Goal: Transaction & Acquisition: Purchase product/service

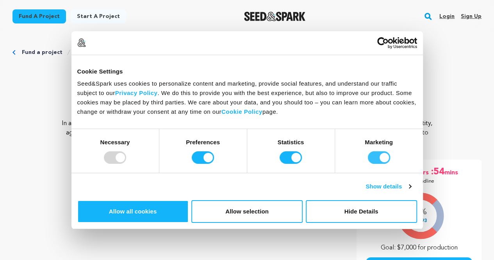
click at [368, 164] on input "Marketing" at bounding box center [379, 157] width 22 height 12
checkbox input "false"
click at [302, 200] on button "Allow selection" at bounding box center [246, 211] width 111 height 23
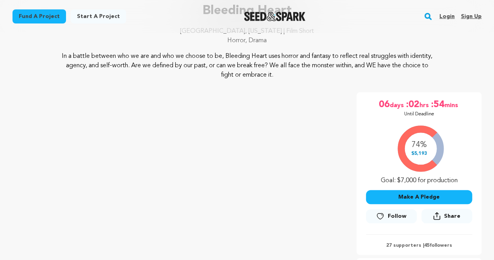
scroll to position [68, 0]
click at [421, 194] on button "Make A Pledge" at bounding box center [419, 196] width 106 height 14
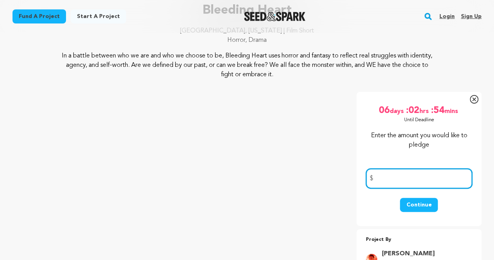
click at [406, 181] on input "number" at bounding box center [419, 178] width 106 height 20
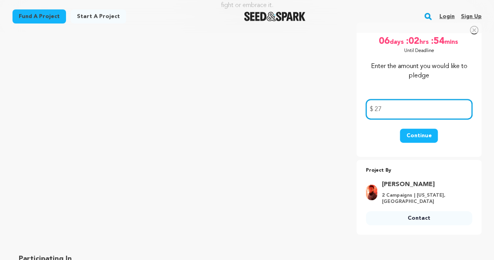
scroll to position [136, 0]
type input "27"
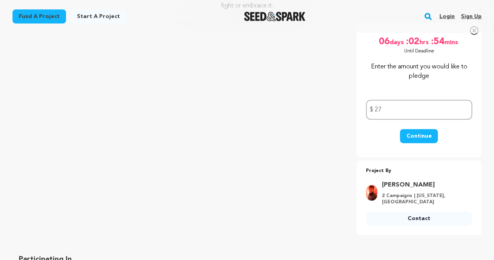
click at [416, 137] on button "Continue" at bounding box center [419, 136] width 38 height 14
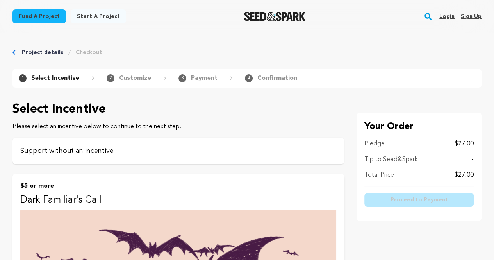
click at [103, 151] on p "Support without an incentive" at bounding box center [178, 150] width 316 height 11
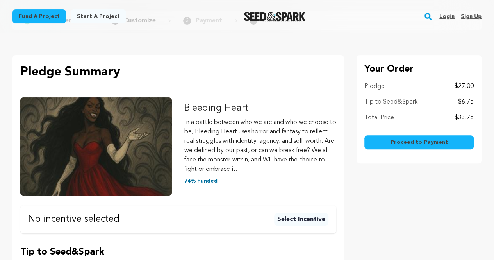
scroll to position [57, 0]
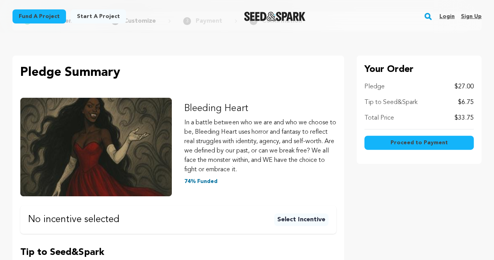
click at [290, 217] on button "Select Incentive" at bounding box center [301, 219] width 54 height 12
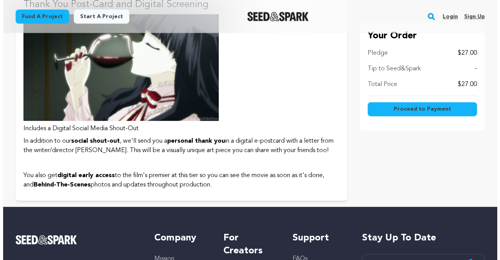
scroll to position [489, 0]
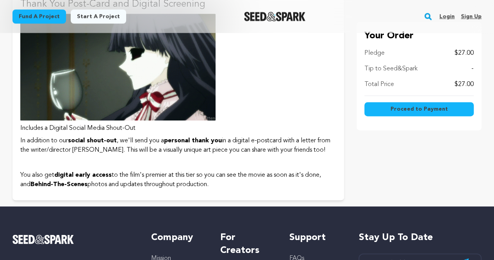
click at [404, 110] on span "Proceed to Payment" at bounding box center [418, 109] width 57 height 8
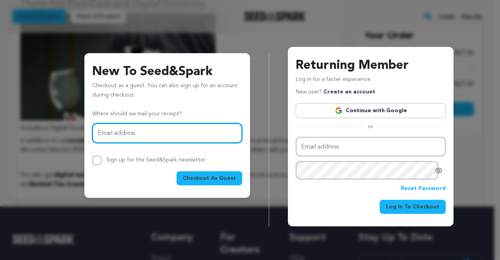
click at [164, 139] on input "Email address" at bounding box center [167, 133] width 150 height 20
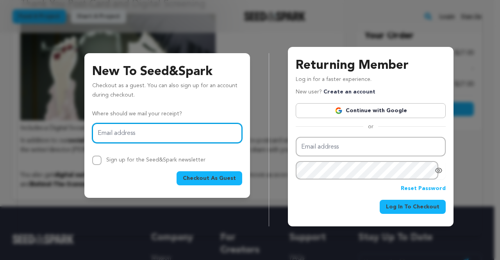
type input "millsmore@aol.com"
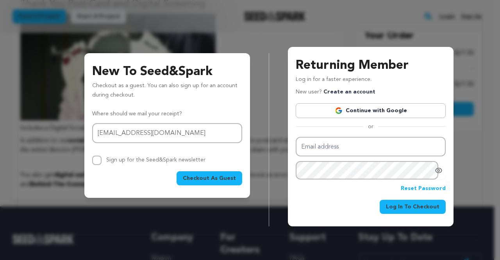
click at [194, 182] on button "Checkout As Guest" at bounding box center [209, 178] width 66 height 14
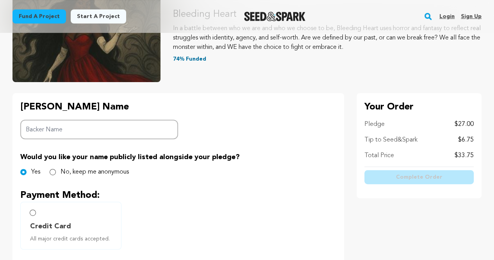
scroll to position [105, 0]
click at [194, 182] on div "[PERSON_NAME] Name Backer Name Would you like your name publicly listed alongsi…" at bounding box center [177, 241] width 331 height 297
click at [194, 183] on div "Backer's Name Backer Name Would you like your name publicly listed alongside yo…" at bounding box center [177, 241] width 331 height 297
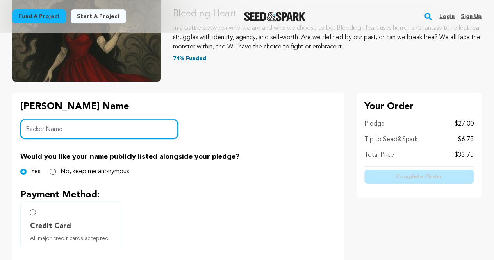
click at [91, 132] on input "Backer Name" at bounding box center [99, 129] width 158 height 20
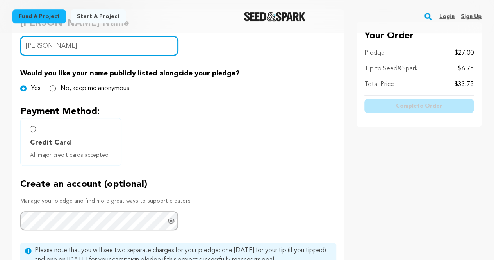
scroll to position [188, 0]
type input "Anne Mills Cudmore"
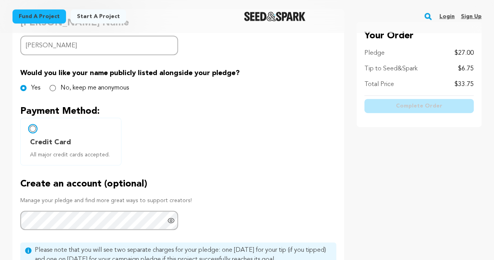
click at [32, 128] on input "Credit Card All major credit cards accepted." at bounding box center [33, 128] width 6 height 6
radio input "false"
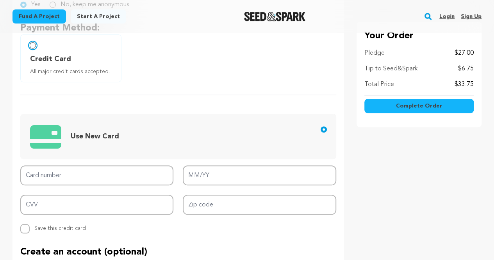
scroll to position [321, 0]
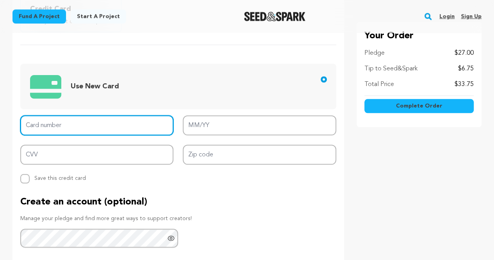
click at [52, 122] on input "Card number" at bounding box center [96, 125] width 153 height 20
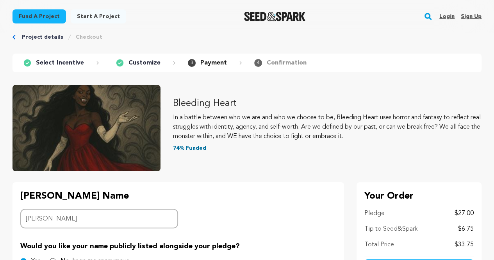
scroll to position [15, 0]
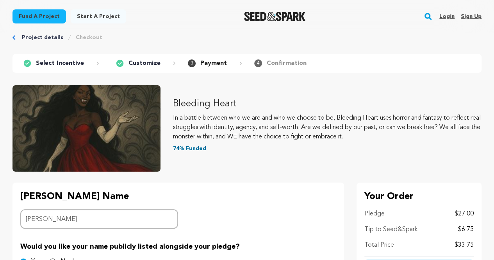
click at [68, 66] on p "Select Incentive" at bounding box center [60, 63] width 48 height 9
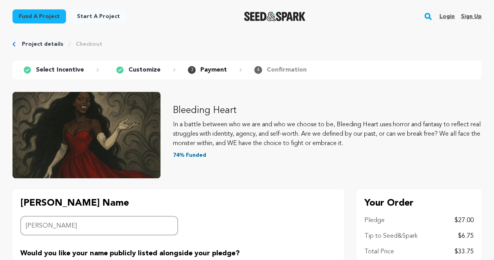
scroll to position [0, 0]
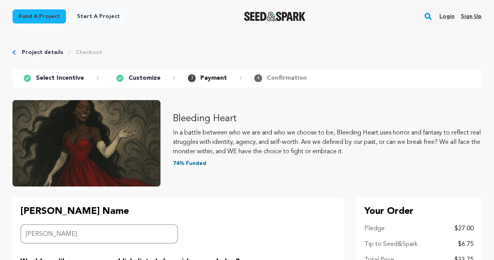
click at [31, 16] on link "Fund a project" at bounding box center [38, 16] width 53 height 14
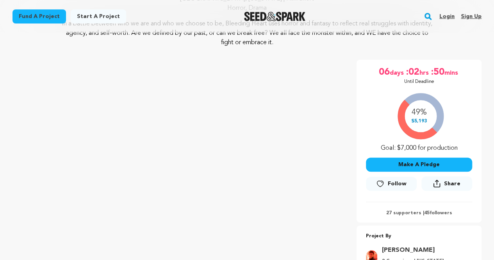
scroll to position [101, 0]
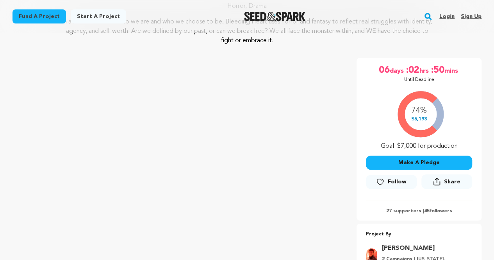
click at [415, 164] on button "Make A Pledge" at bounding box center [419, 162] width 106 height 14
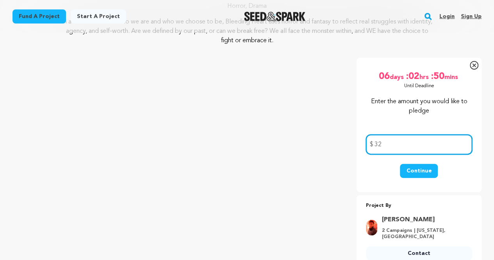
type input "32"
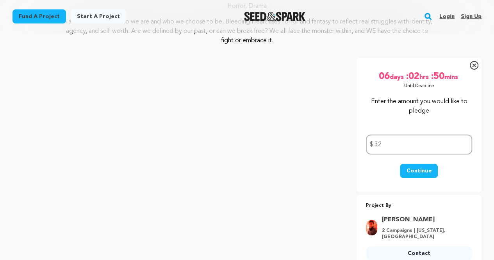
click at [423, 174] on button "Continue" at bounding box center [419, 171] width 38 height 14
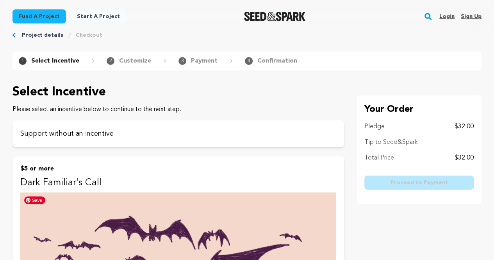
scroll to position [17, 0]
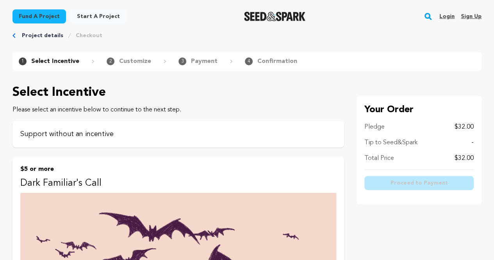
click at [211, 135] on p "Support without an incentive" at bounding box center [178, 133] width 316 height 11
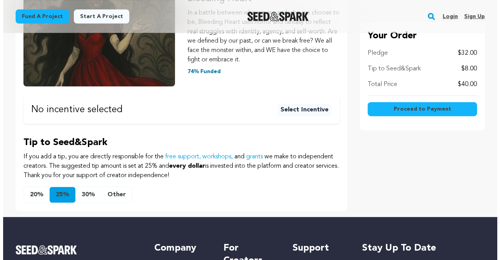
scroll to position [167, 0]
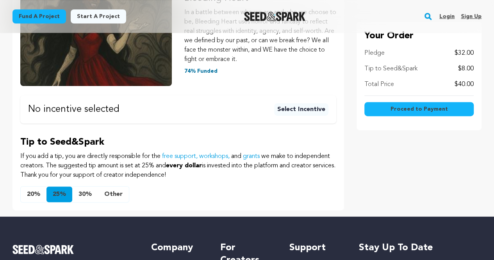
click at [32, 194] on button "20%" at bounding box center [34, 194] width 26 height 16
click at [56, 197] on button "25%" at bounding box center [59, 194] width 26 height 16
click at [399, 108] on span "Proceed to Payment" at bounding box center [418, 109] width 57 height 8
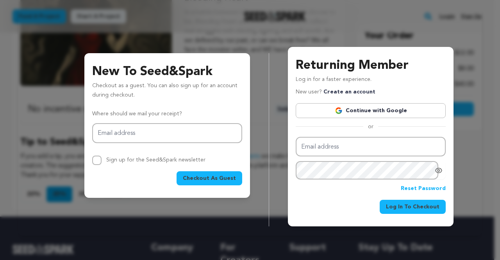
click at [205, 178] on span "Checkout As Guest" at bounding box center [209, 178] width 53 height 8
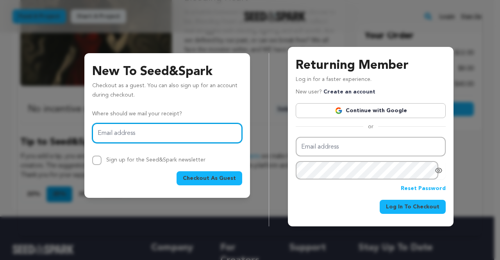
click at [166, 136] on input "Email address" at bounding box center [167, 133] width 150 height 20
type input "millsmore@aol.com"
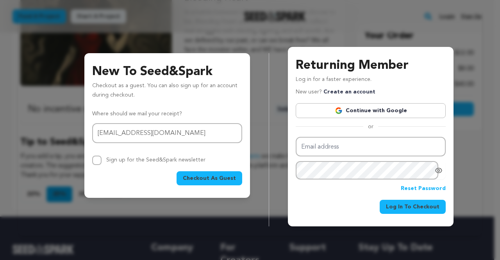
click at [208, 176] on span "Checkout As Guest" at bounding box center [209, 178] width 53 height 8
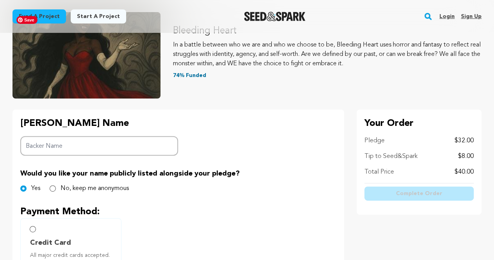
scroll to position [88, 0]
click at [122, 142] on input "Backer Name" at bounding box center [99, 146] width 158 height 20
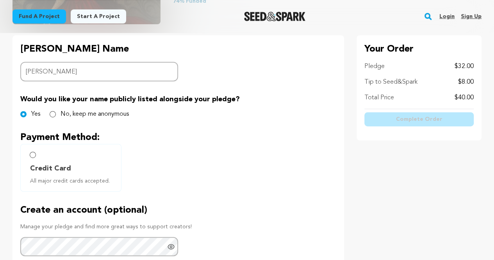
type input "[PERSON_NAME]"
click at [34, 154] on input "Credit Card All major credit cards accepted." at bounding box center [33, 154] width 6 height 6
radio input "false"
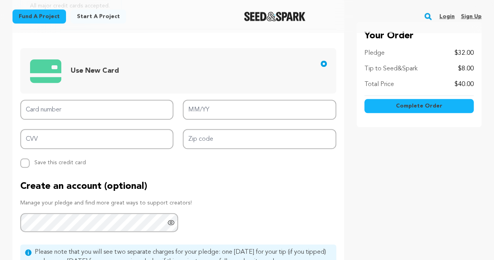
scroll to position [338, 0]
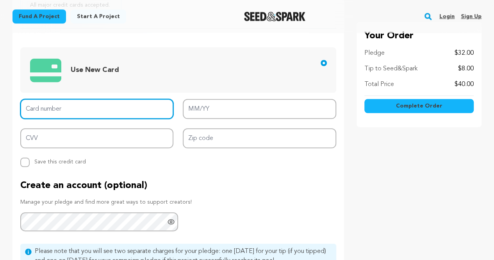
click at [62, 107] on input "Card number" at bounding box center [96, 109] width 153 height 20
type input "3411 6288 6802 004"
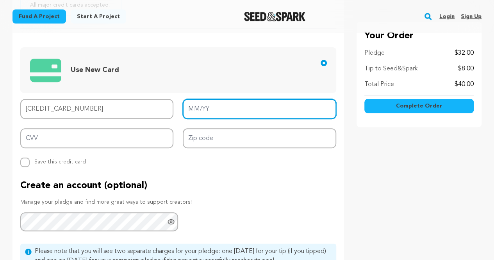
type input "03/30"
type input "6673"
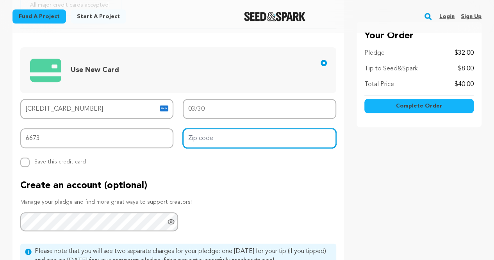
click at [213, 140] on input "Zip code" at bounding box center [259, 138] width 153 height 20
type input "30047"
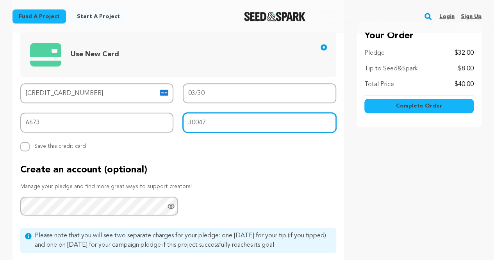
scroll to position [347, 0]
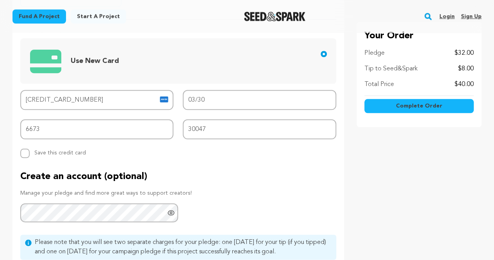
click at [386, 100] on button "Complete Order" at bounding box center [418, 106] width 109 height 14
